Goal: Task Accomplishment & Management: Use online tool/utility

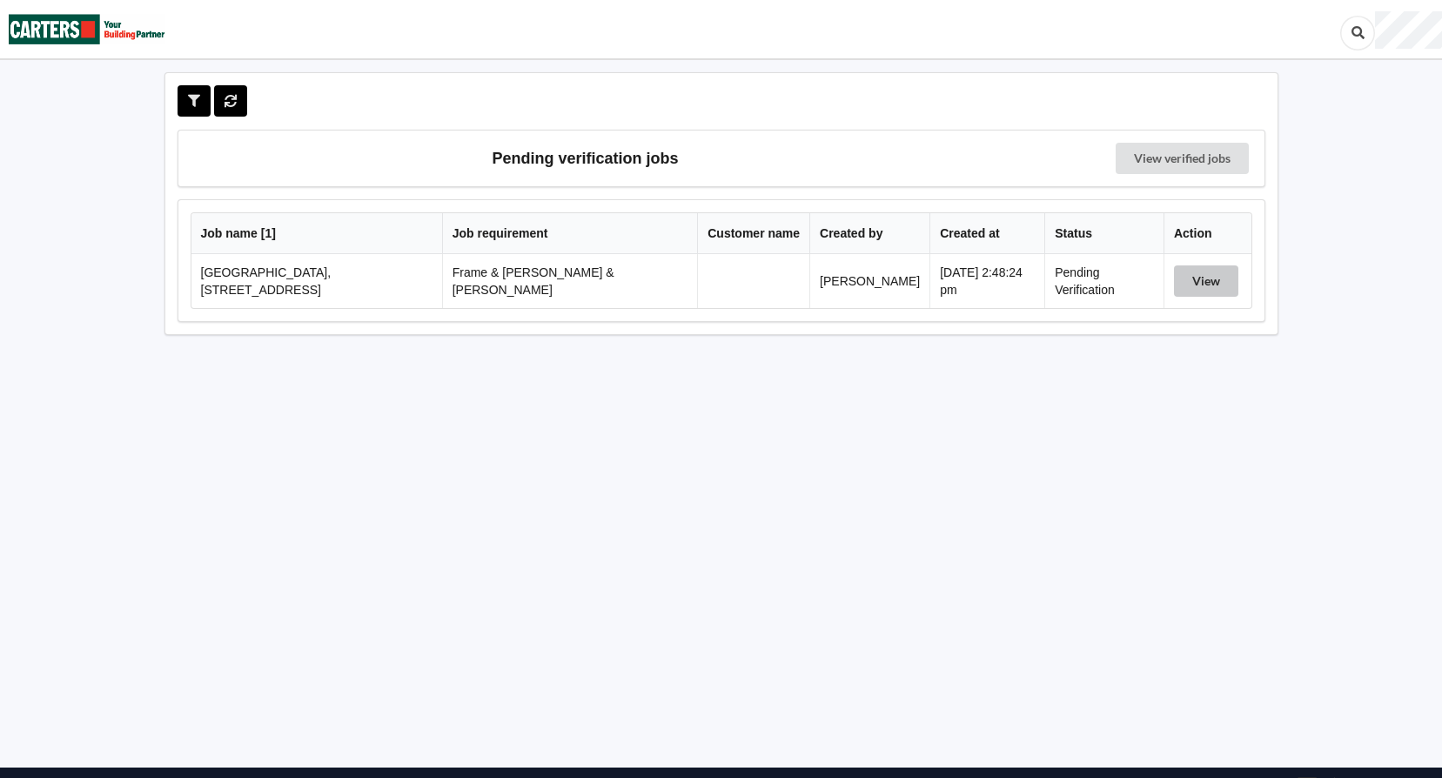
click at [1186, 279] on button "View" at bounding box center [1206, 280] width 64 height 31
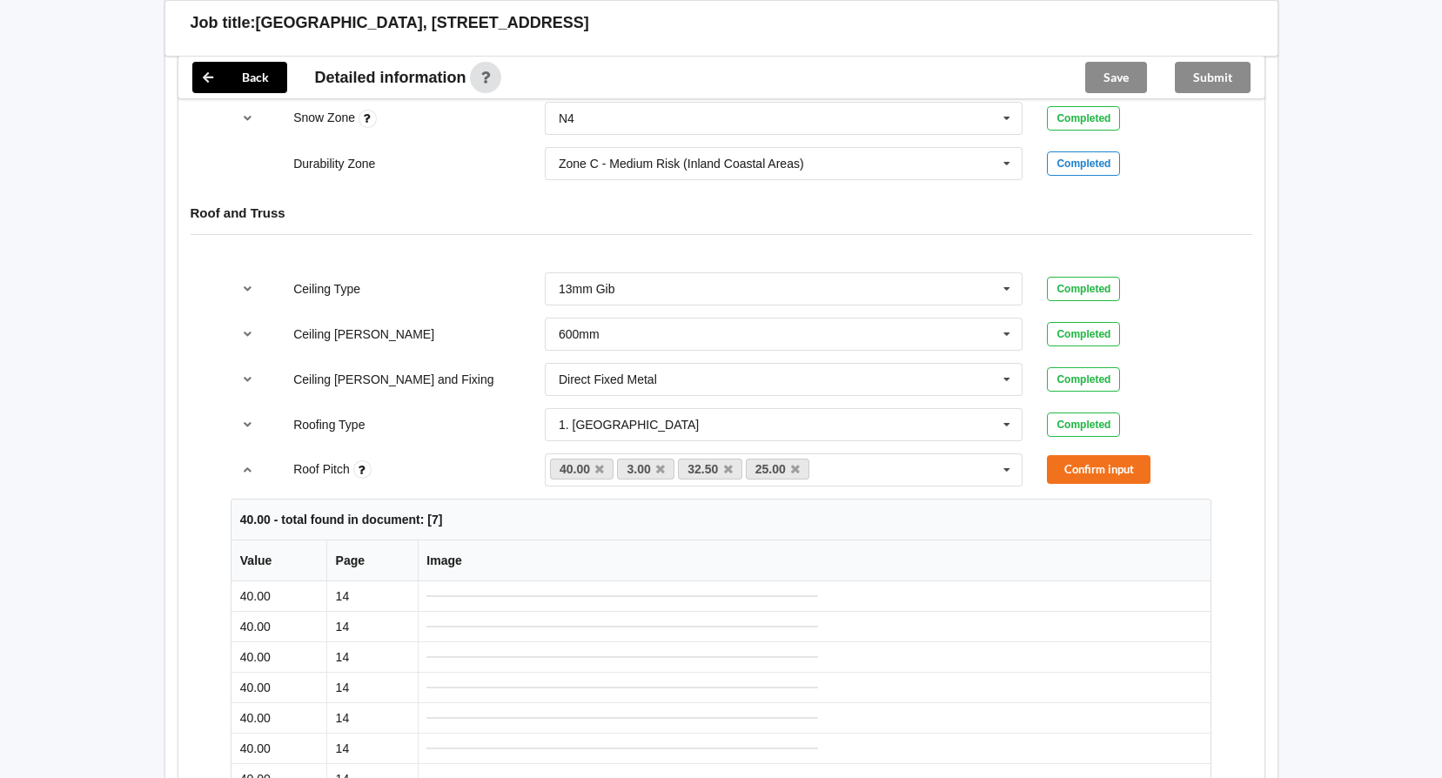
scroll to position [957, 0]
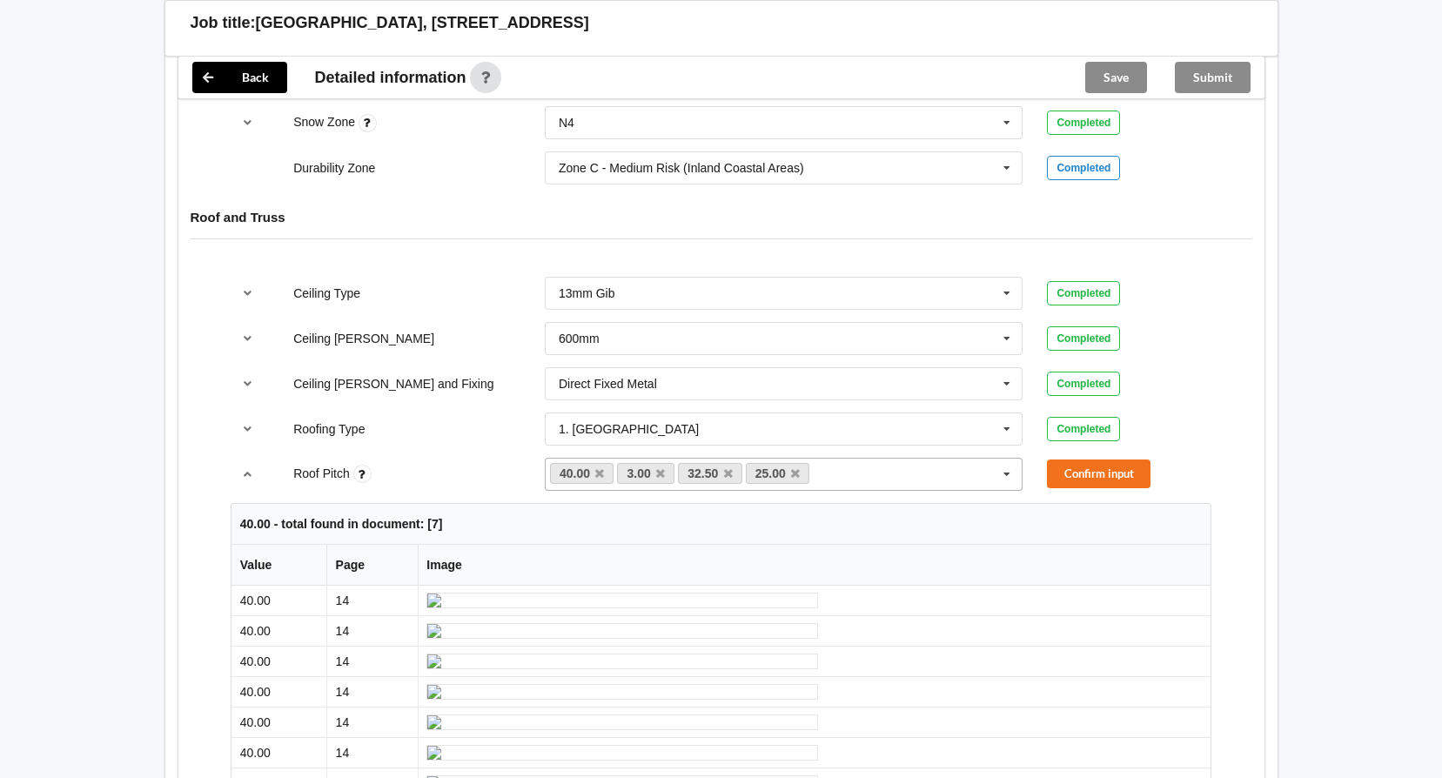
click at [796, 468] on icon at bounding box center [795, 473] width 9 height 11
drag, startPoint x: 727, startPoint y: 457, endPoint x: 836, endPoint y: 461, distance: 109.7
click at [727, 468] on icon at bounding box center [728, 473] width 9 height 11
click at [1066, 459] on button "Confirm input" at bounding box center [1099, 473] width 104 height 29
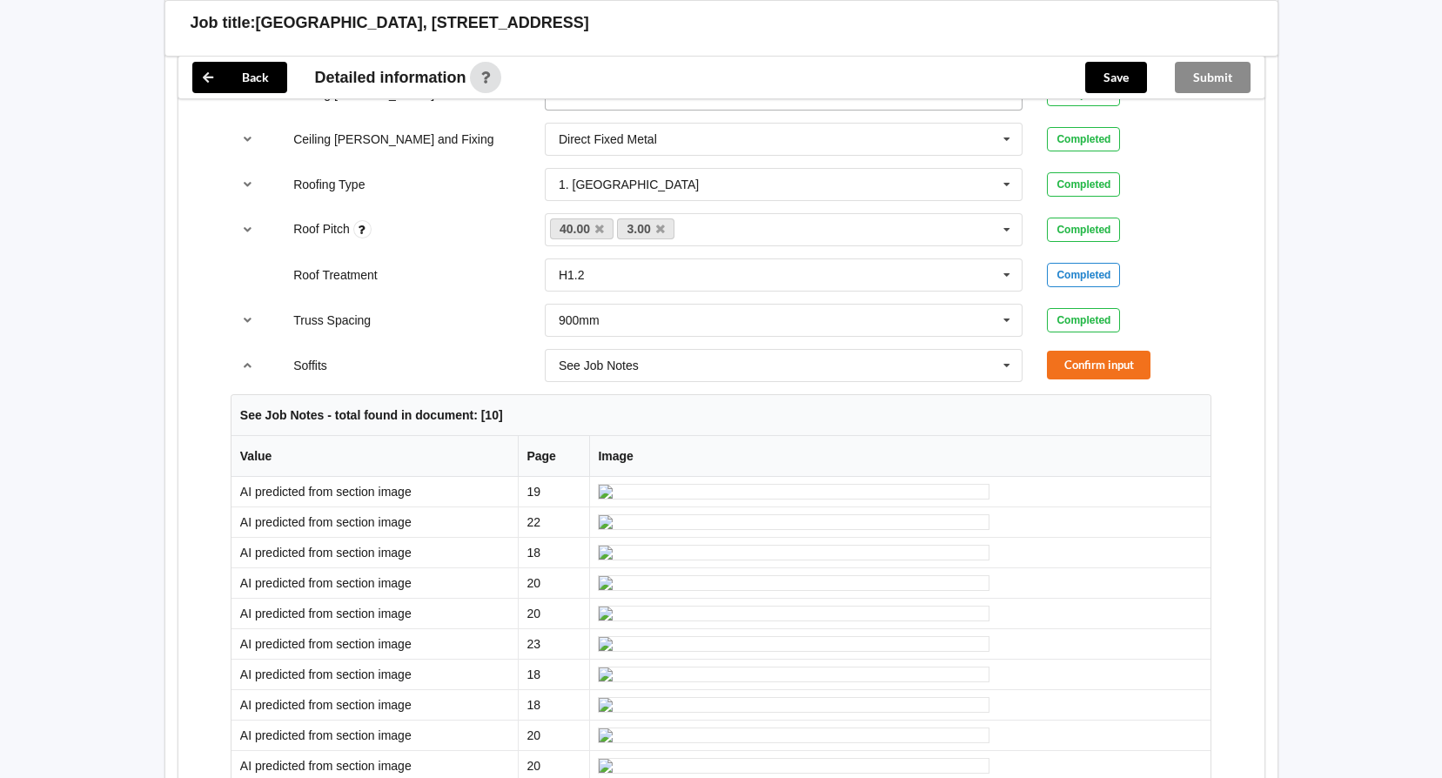
scroll to position [1218, 0]
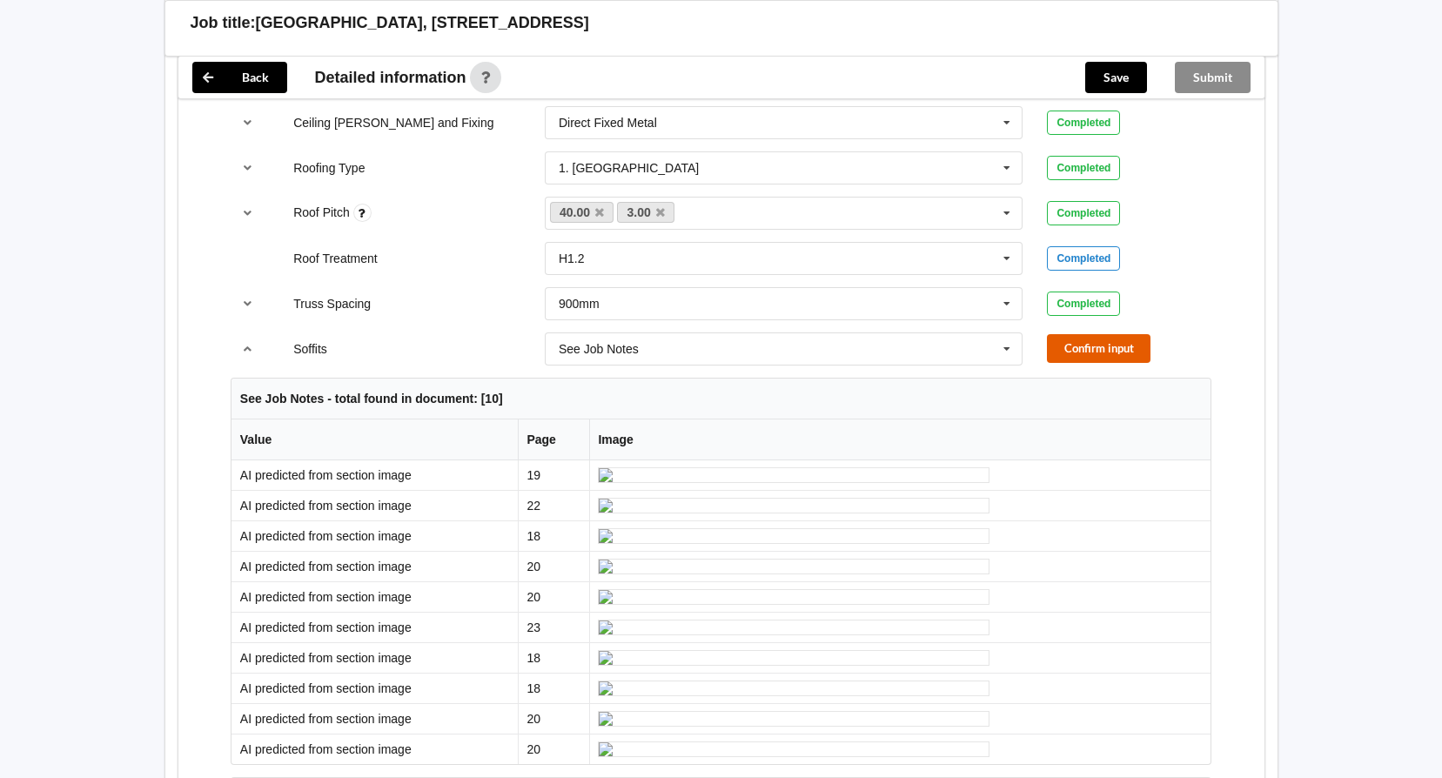
click at [1068, 337] on button "Confirm input" at bounding box center [1099, 348] width 104 height 29
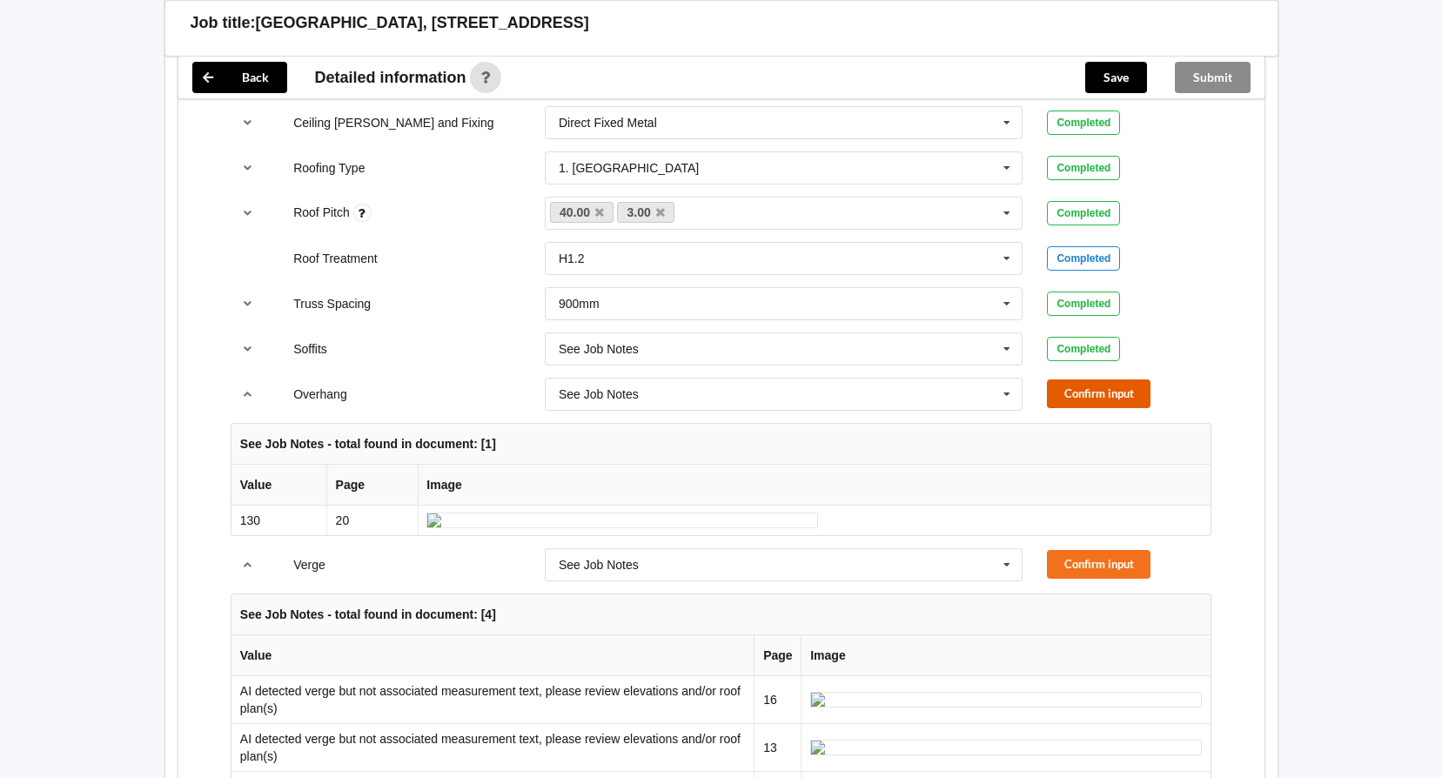
click at [1083, 379] on button "Confirm input" at bounding box center [1099, 393] width 104 height 29
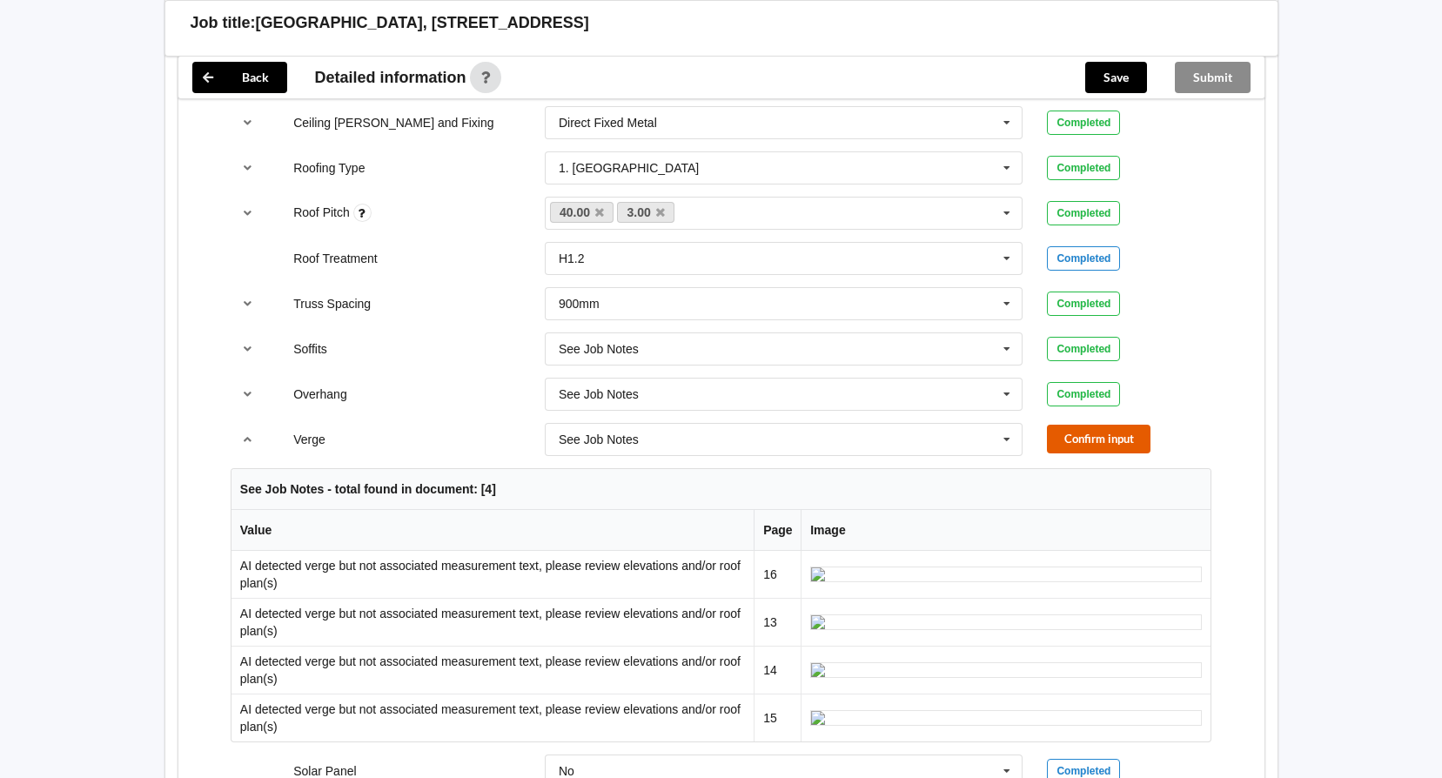
click at [1094, 425] on button "Confirm input" at bounding box center [1099, 439] width 104 height 29
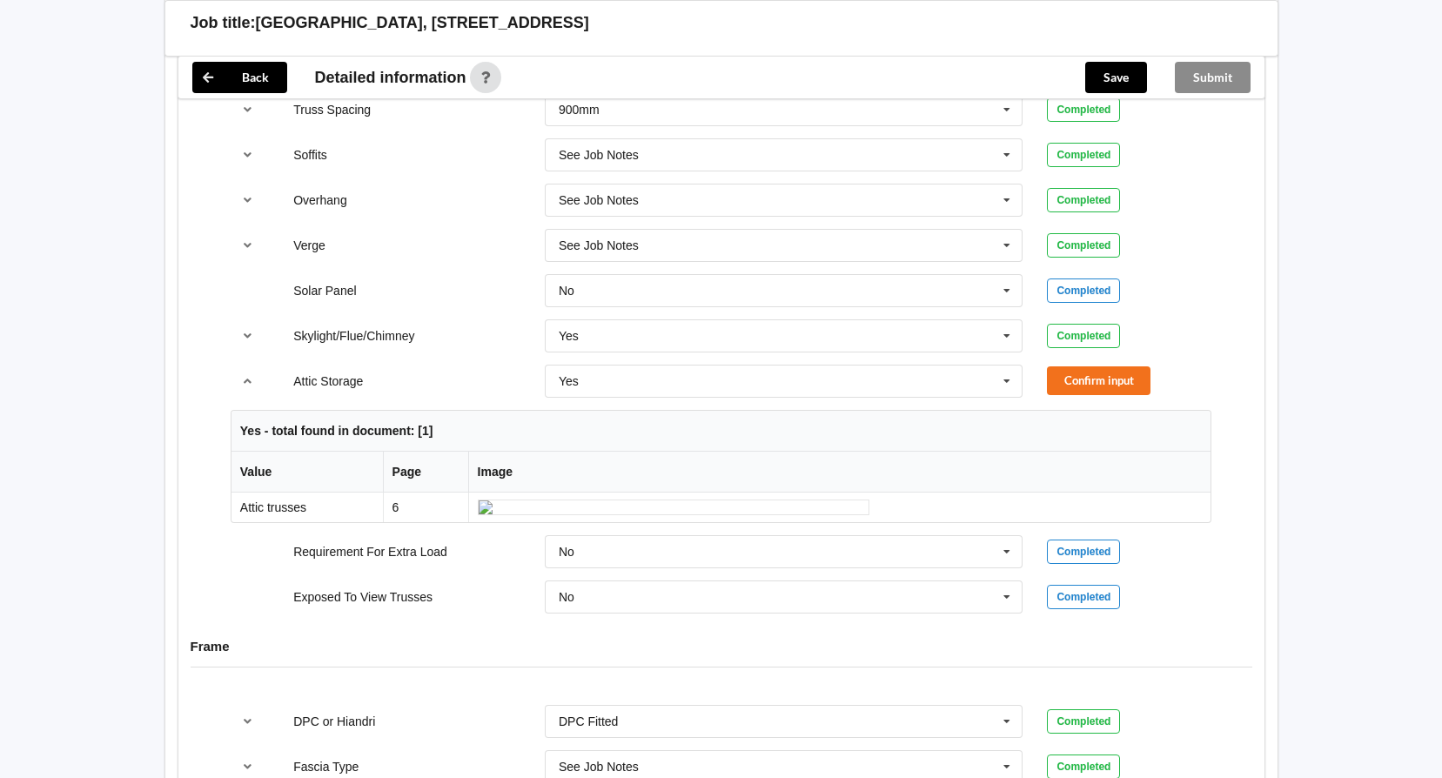
scroll to position [1479, 0]
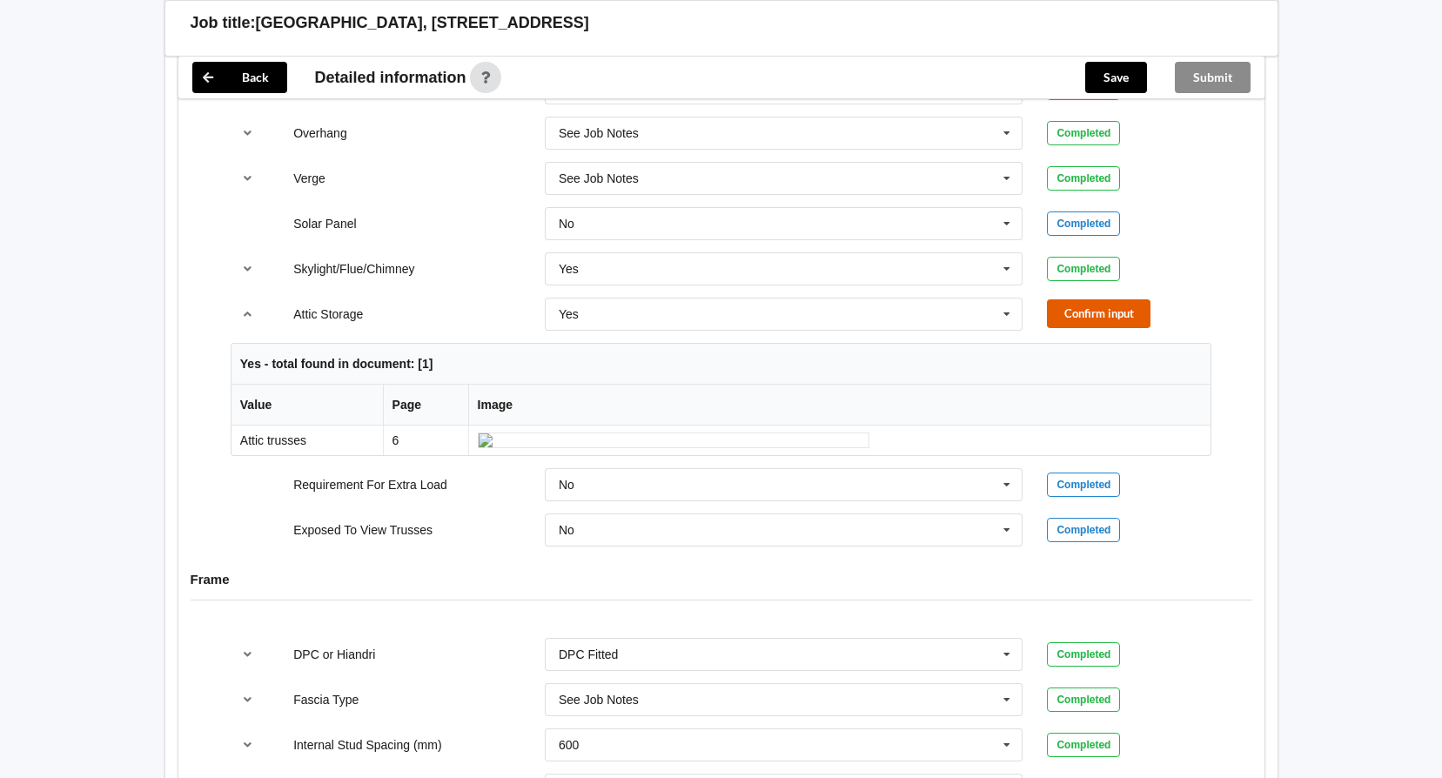
click at [1076, 303] on button "Confirm input" at bounding box center [1099, 313] width 104 height 29
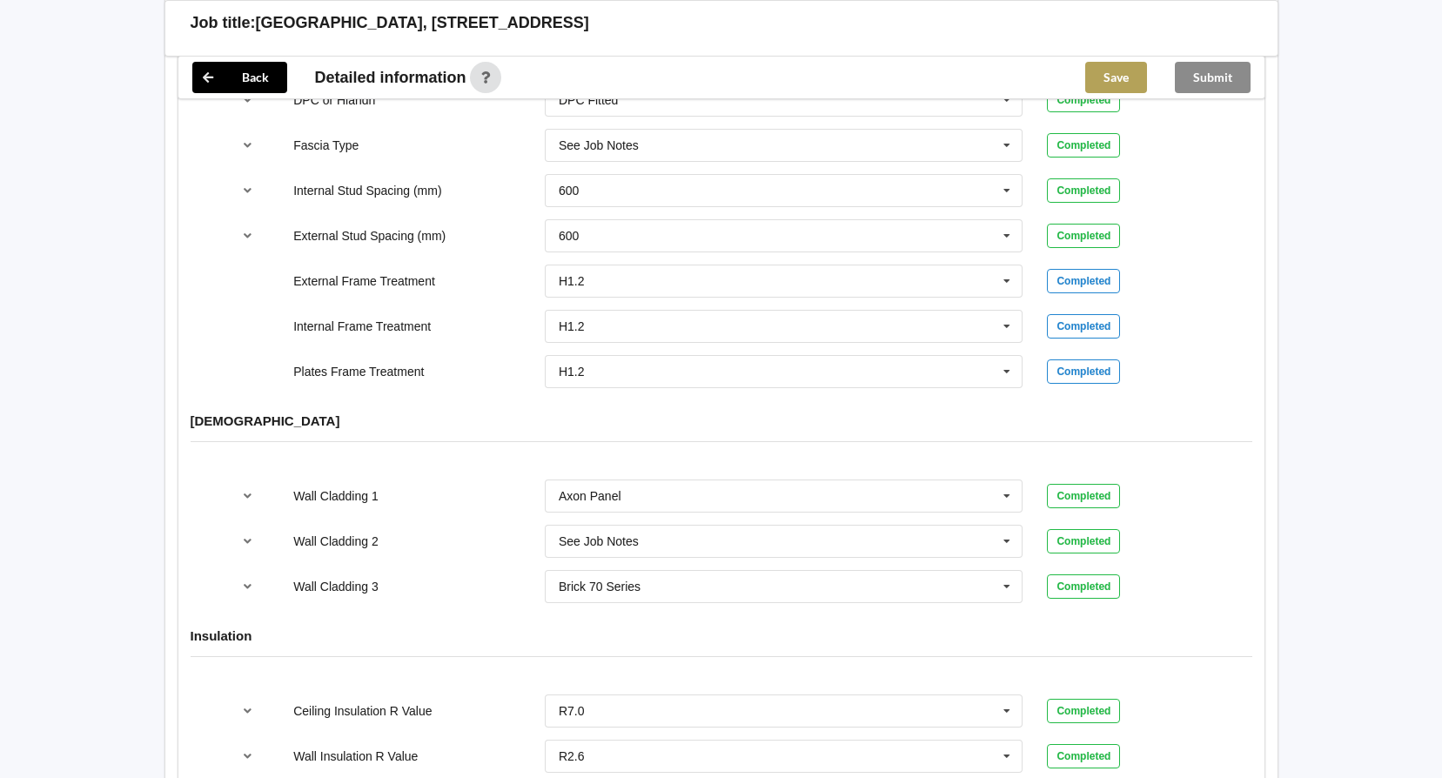
click at [1111, 86] on button "Save" at bounding box center [1116, 77] width 62 height 31
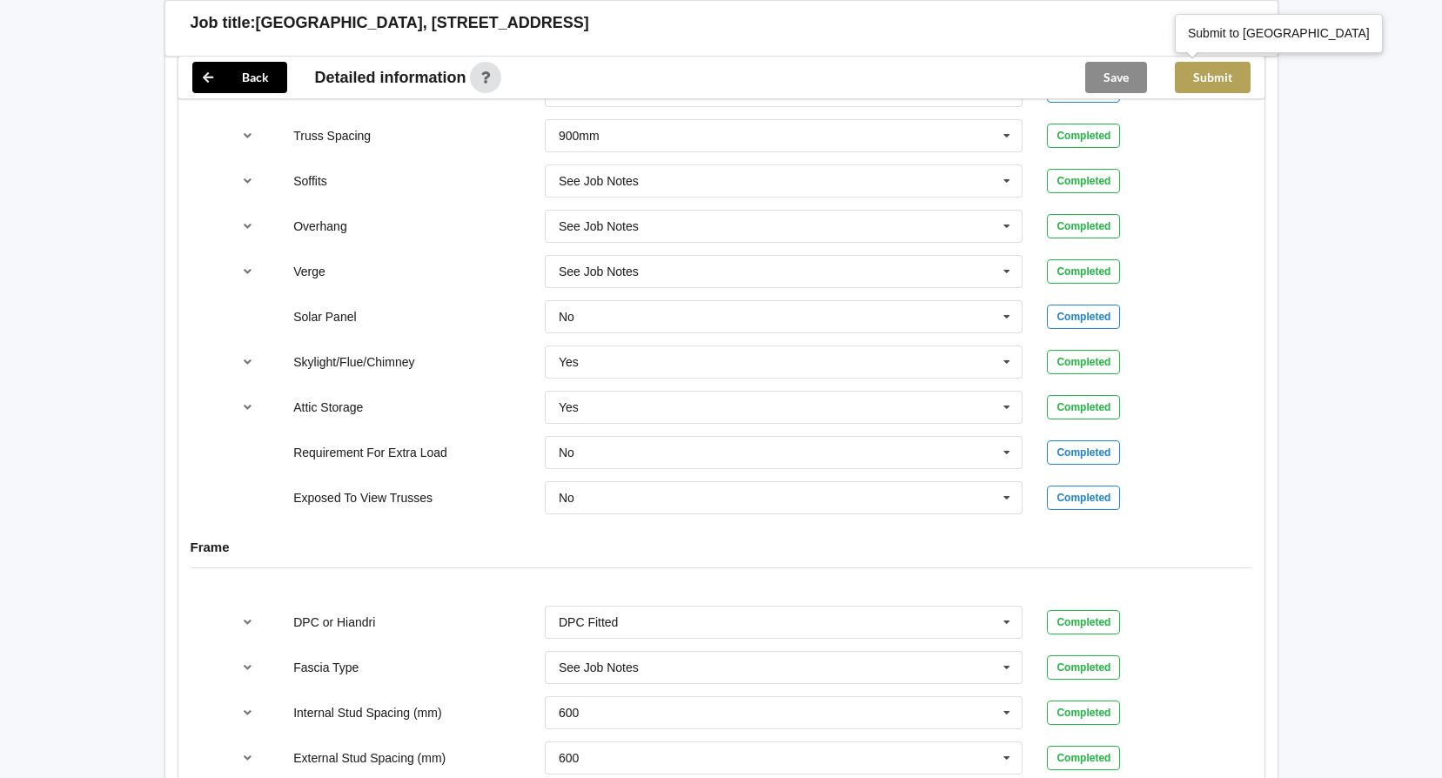
click at [1222, 86] on button "Submit" at bounding box center [1213, 77] width 76 height 31
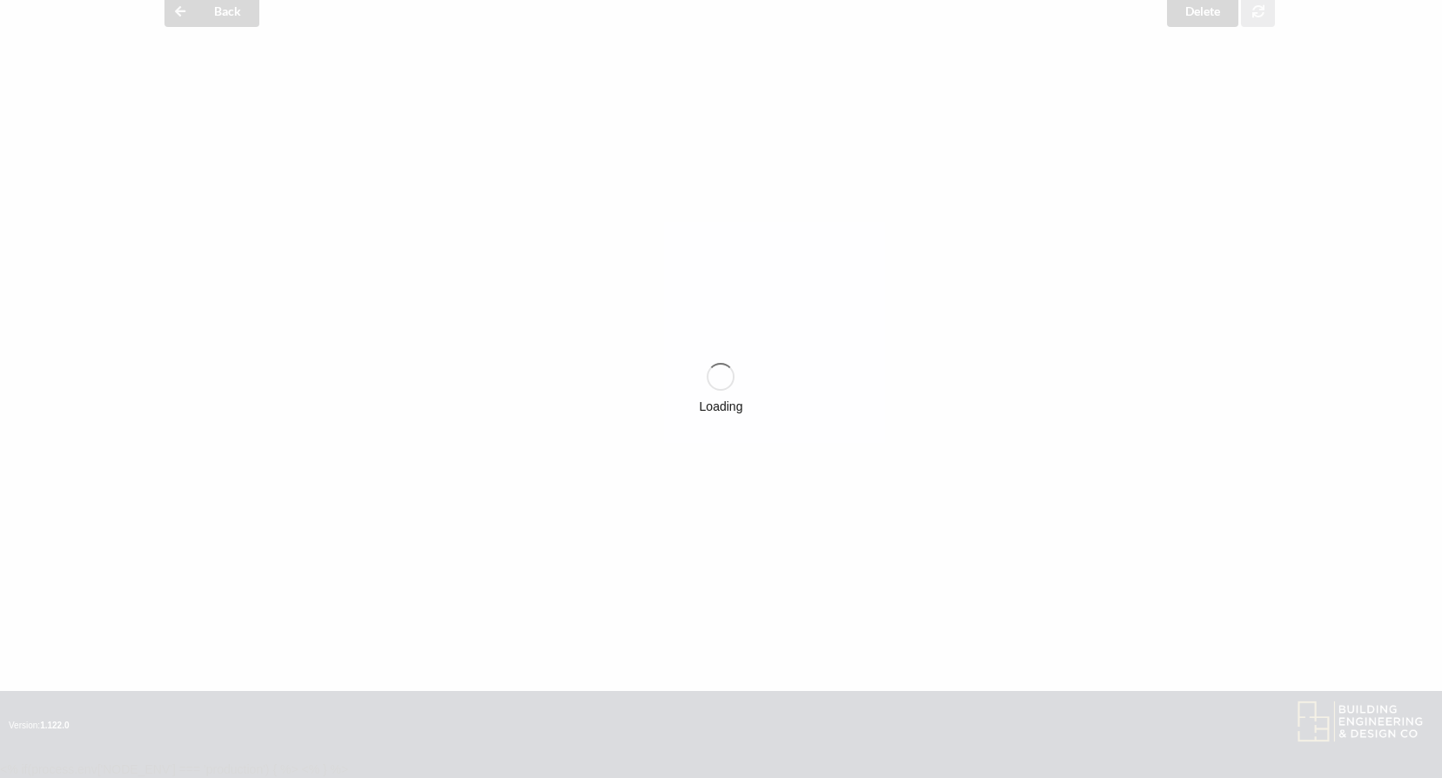
scroll to position [1306, 0]
